Goal: Find specific page/section: Find specific page/section

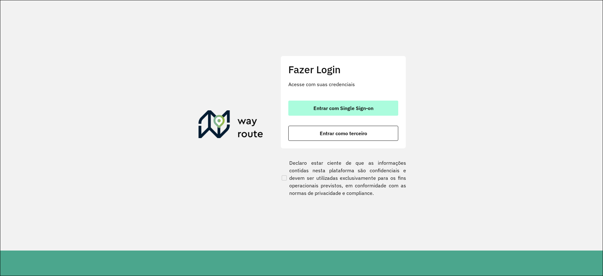
click at [330, 106] on span "Entrar com Single Sign-on" at bounding box center [344, 108] width 60 height 5
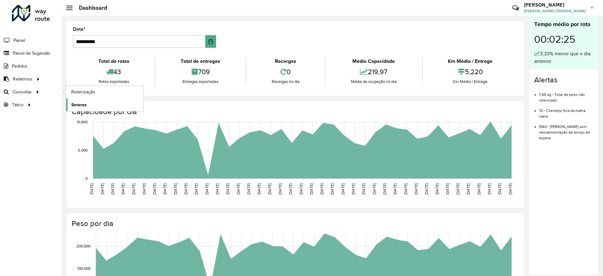
click at [84, 105] on span "Setores" at bounding box center [78, 104] width 15 height 7
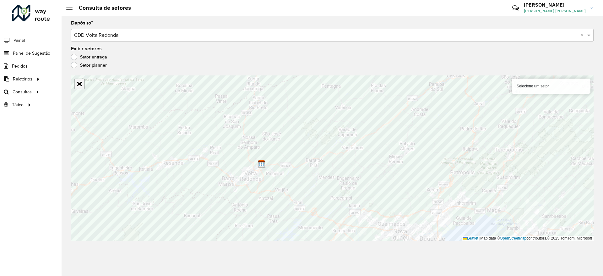
click at [80, 81] on link "Abrir mapa em tela cheia" at bounding box center [79, 83] width 9 height 9
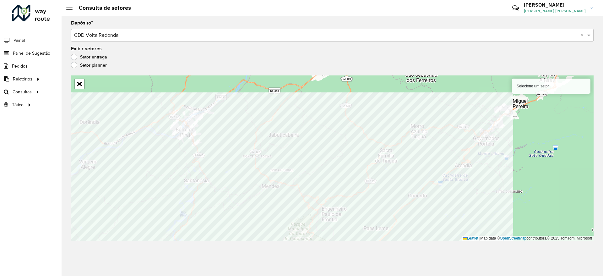
click at [308, 252] on div "Depósito * Selecione um depósito × CDD Volta Redonda × Exibir setores Setor ent…" at bounding box center [333, 146] width 542 height 260
